Goal: Information Seeking & Learning: Learn about a topic

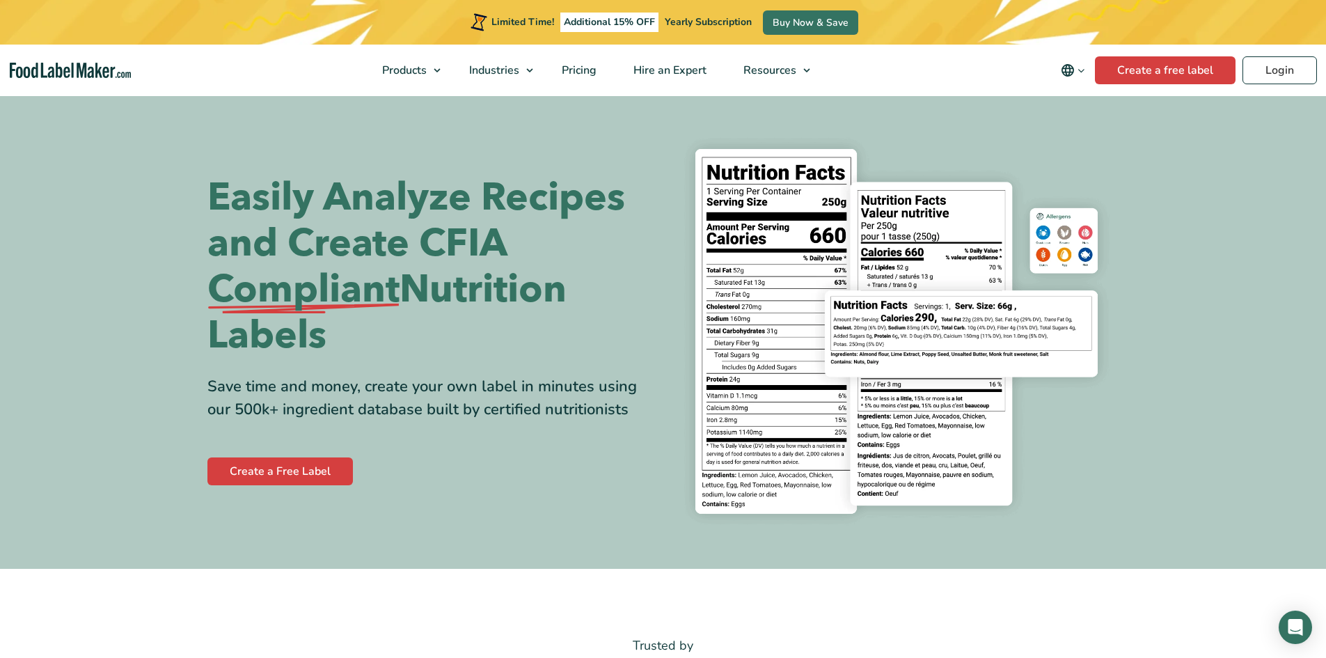
click at [1081, 71] on icon "Change language" at bounding box center [1081, 70] width 10 height 10
click at [1090, 134] on link "Français" at bounding box center [1093, 139] width 38 height 14
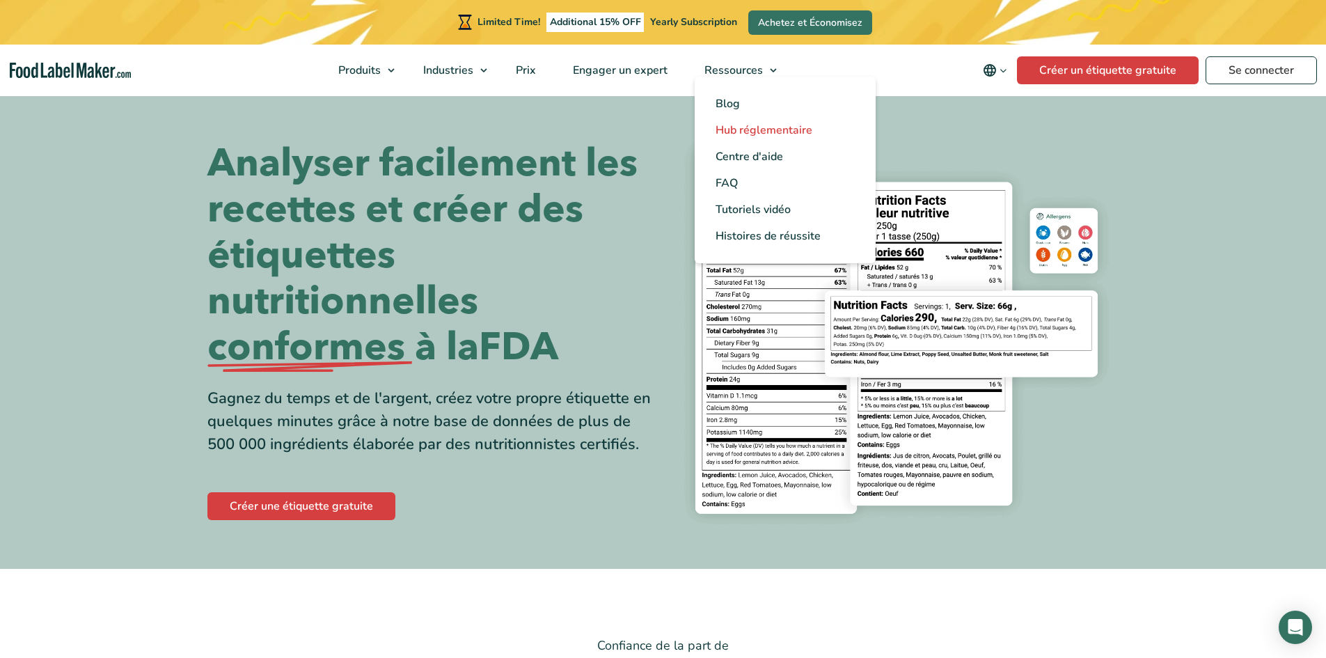
click at [760, 130] on span "Hub réglementaire" at bounding box center [764, 130] width 97 height 15
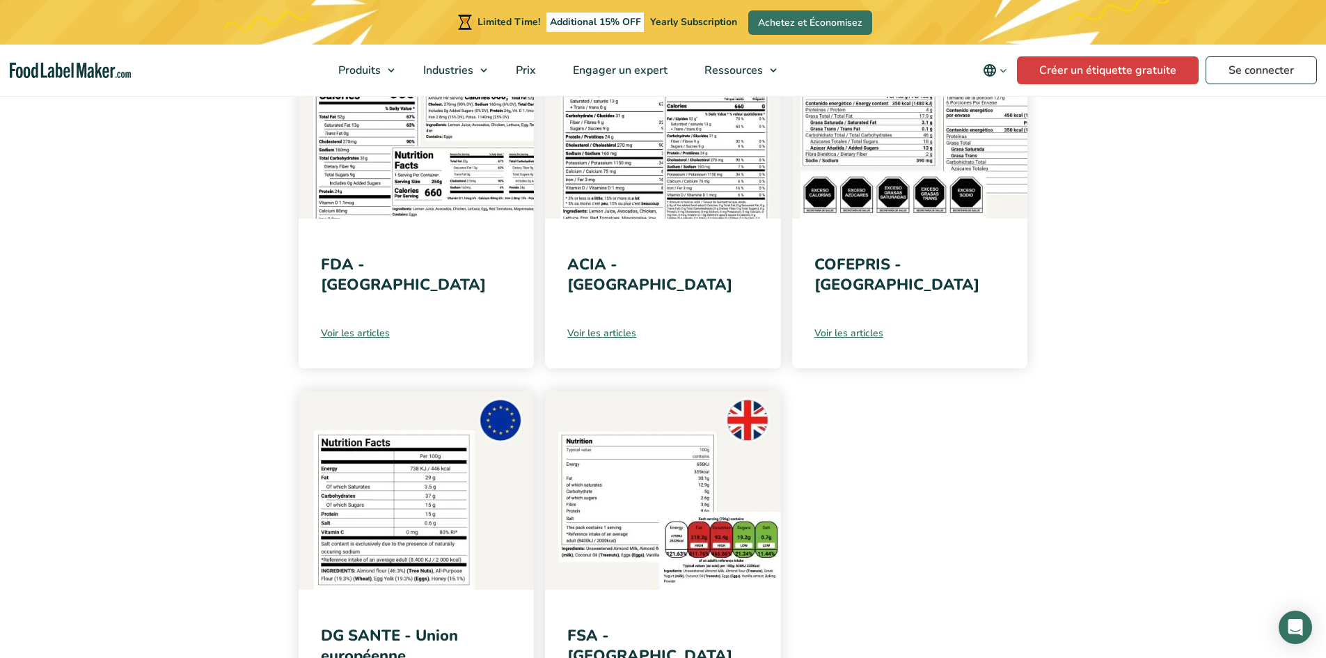
scroll to position [279, 0]
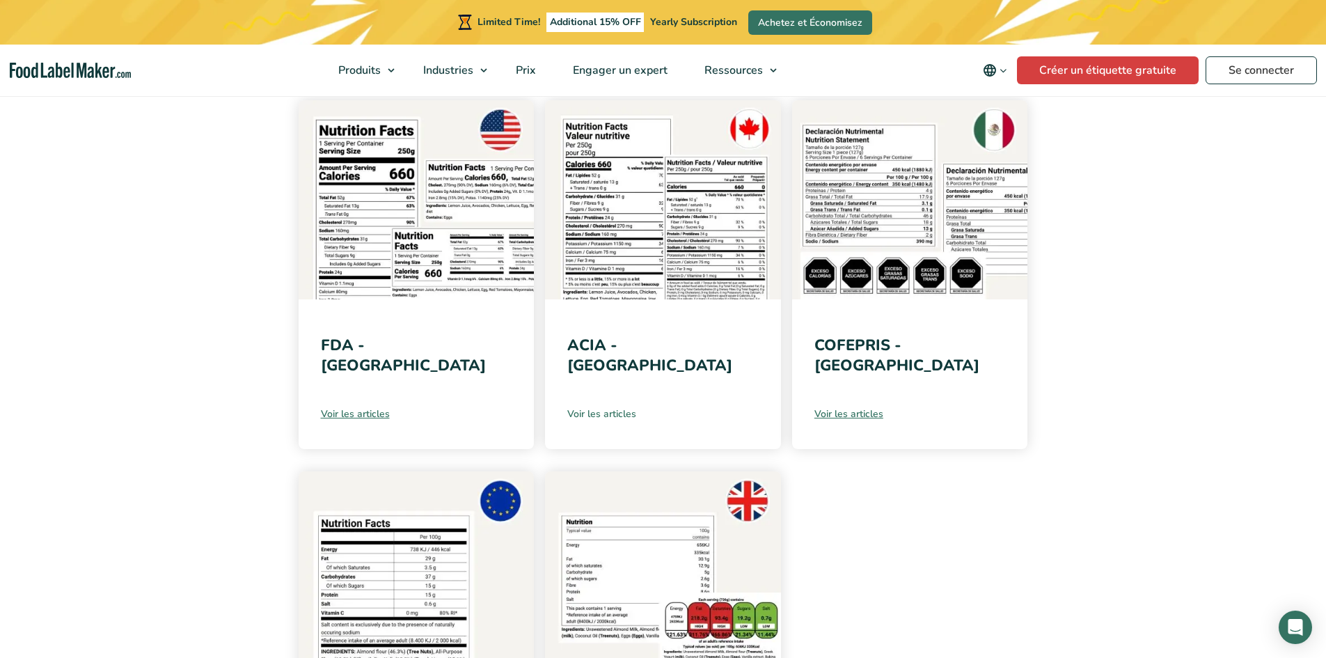
click at [592, 411] on link "Voir les articles" at bounding box center [662, 414] width 191 height 15
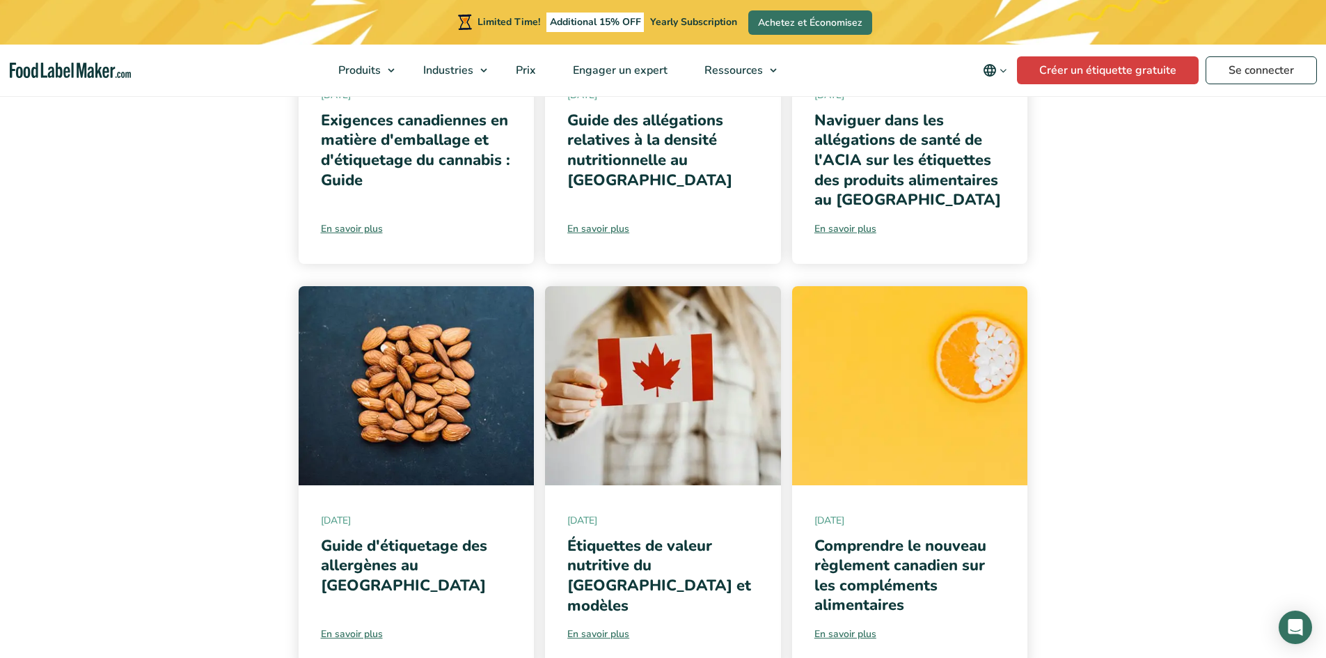
scroll to position [487, 0]
